Goal: Check status: Check status

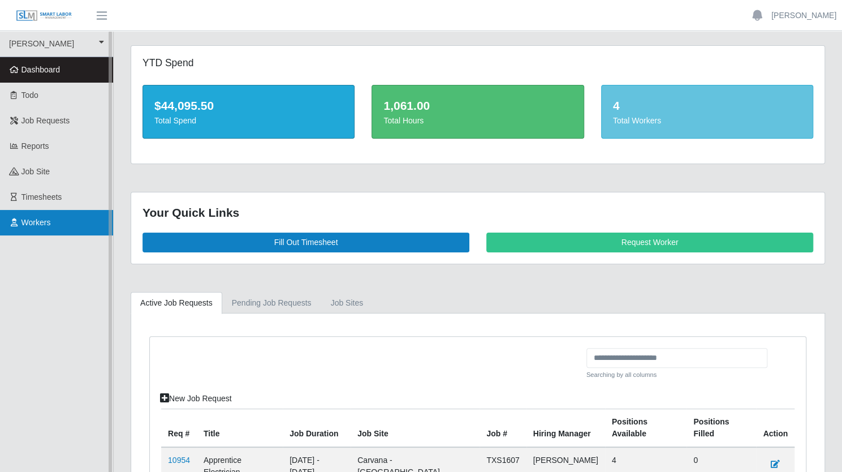
click at [51, 227] on span "Workers" at bounding box center [36, 222] width 29 height 9
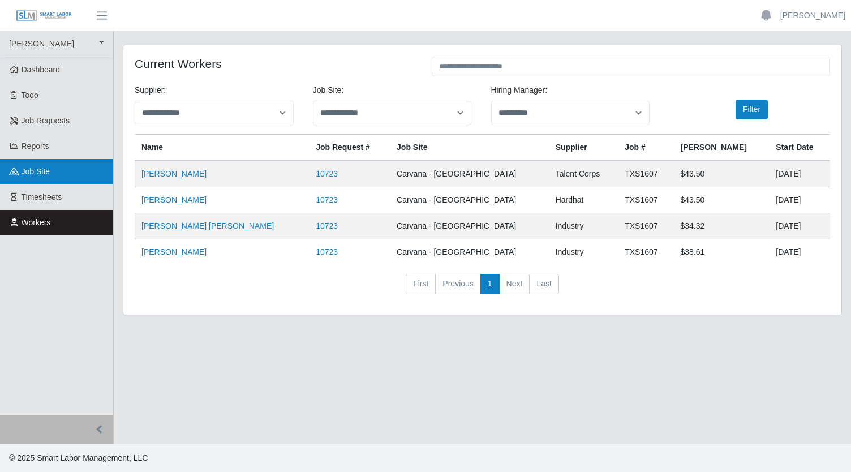
click at [47, 176] on span "job site" at bounding box center [36, 171] width 29 height 9
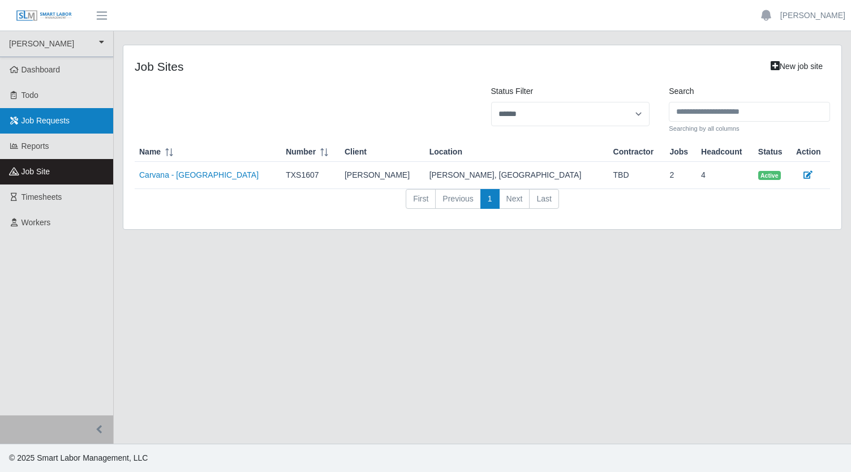
click at [54, 125] on span "Job Requests" at bounding box center [46, 120] width 49 height 9
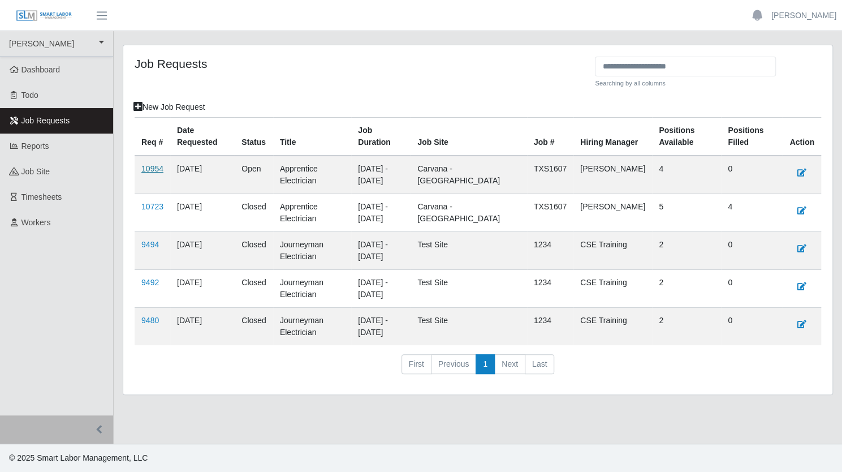
click at [157, 173] on link "10954" at bounding box center [152, 168] width 22 height 9
click at [152, 211] on link "10723" at bounding box center [152, 206] width 22 height 9
click at [157, 173] on link "10954" at bounding box center [152, 168] width 22 height 9
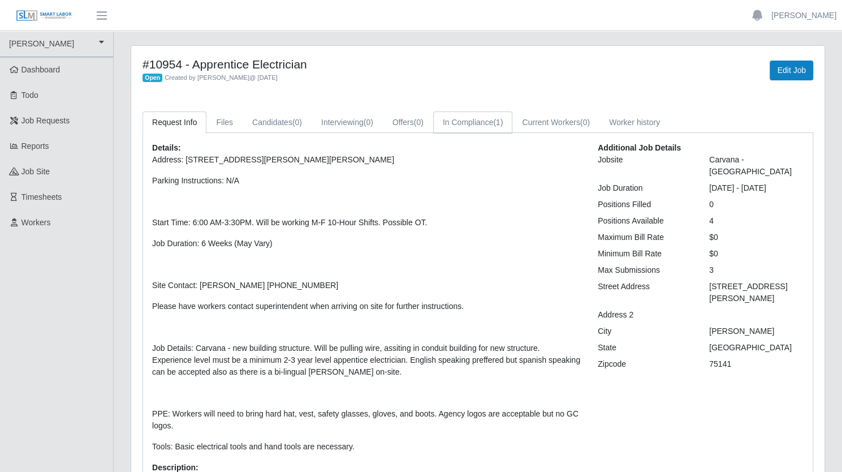
click at [513, 134] on link "In Compliance (1)" at bounding box center [473, 122] width 80 height 22
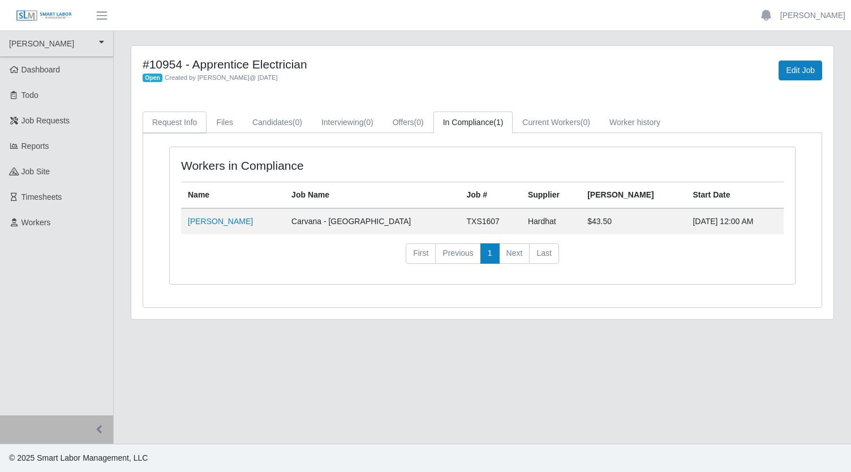
click at [177, 133] on link "Request Info" at bounding box center [175, 122] width 64 height 22
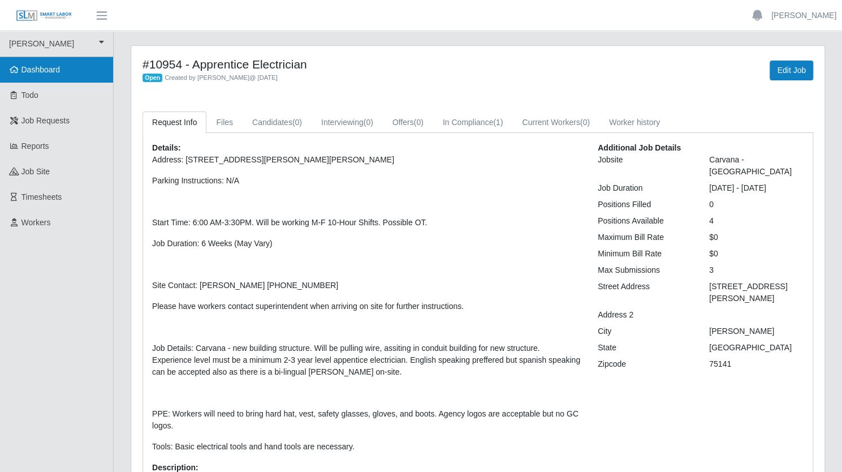
click at [27, 74] on span "Dashboard" at bounding box center [41, 69] width 39 height 9
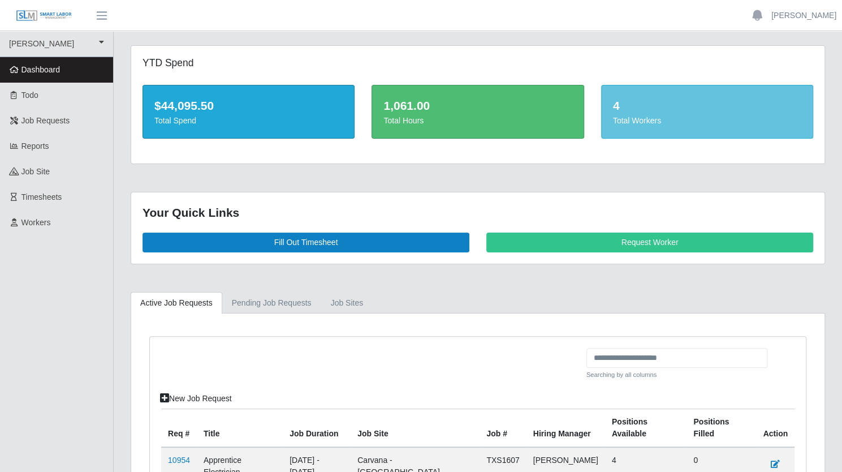
click at [637, 127] on div "Total Workers" at bounding box center [707, 121] width 188 height 12
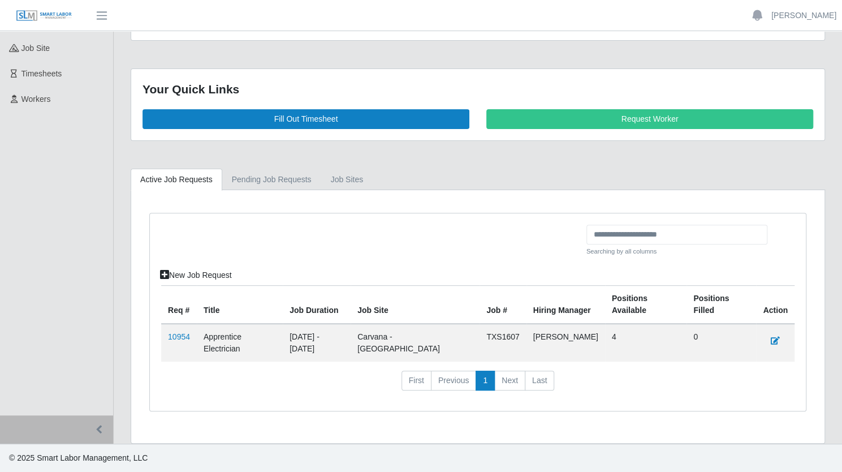
scroll to position [226, 0]
click at [190, 332] on link "10954" at bounding box center [179, 336] width 22 height 9
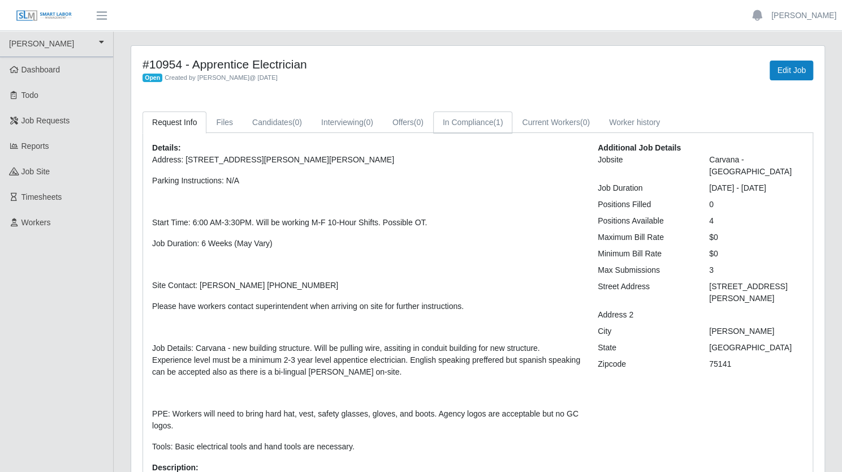
click at [513, 134] on link "In Compliance (1)" at bounding box center [473, 122] width 80 height 22
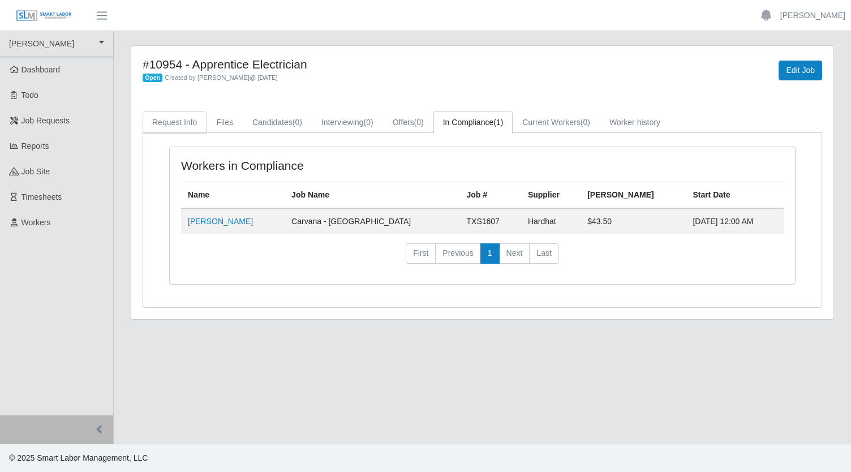
click at [156, 134] on link "Request Info" at bounding box center [175, 122] width 64 height 22
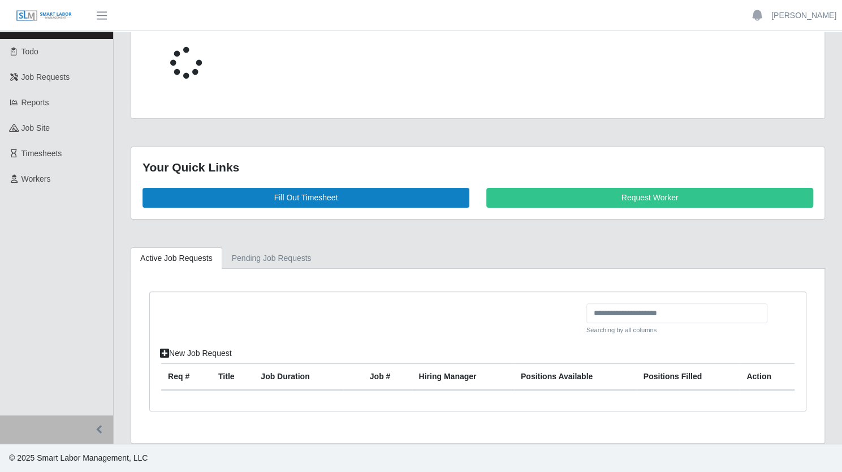
scroll to position [234, 0]
